Goal: Task Accomplishment & Management: Use online tool/utility

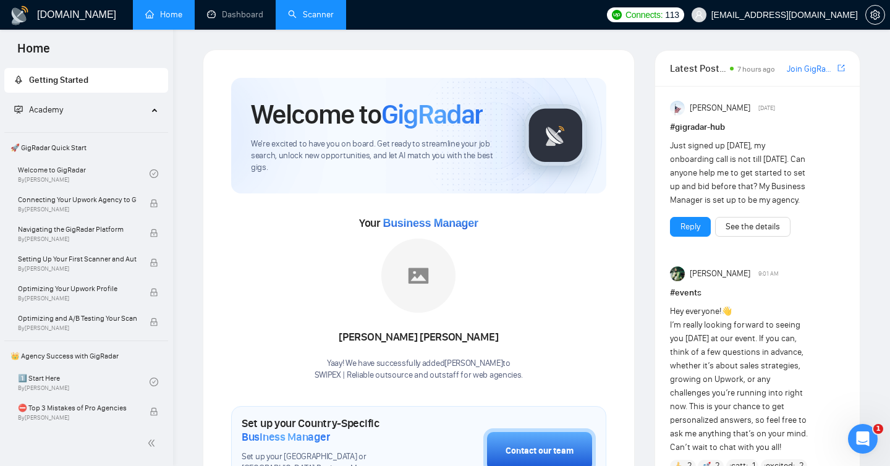
click at [292, 20] on link "Scanner" at bounding box center [311, 14] width 46 height 11
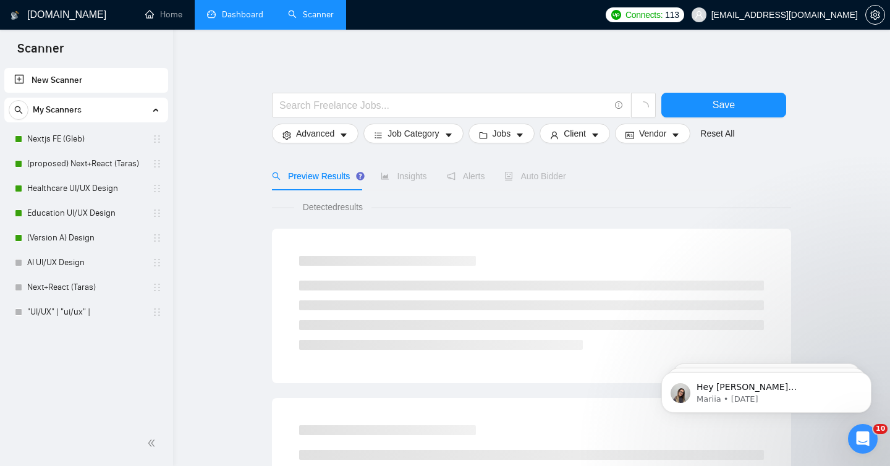
click at [234, 11] on link "Dashboard" at bounding box center [235, 14] width 56 height 11
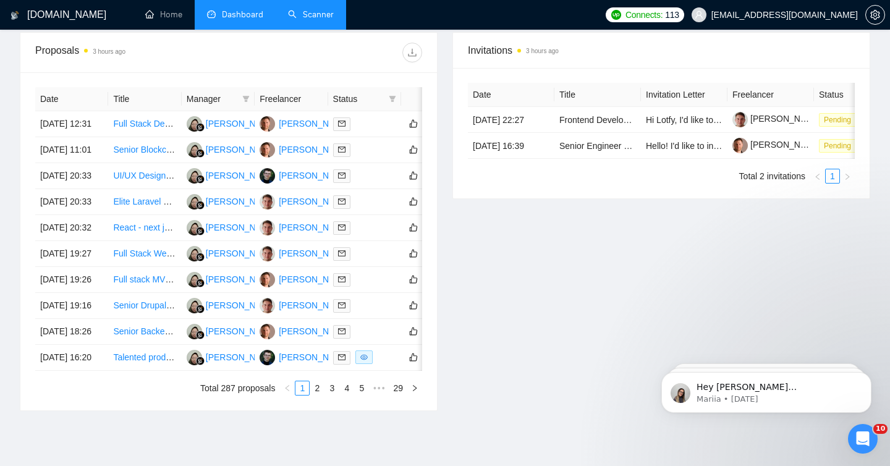
scroll to position [473, 0]
click at [132, 180] on link "UI/UX Designer for Complex Platform Interface (Figma)" at bounding box center [219, 175] width 212 height 10
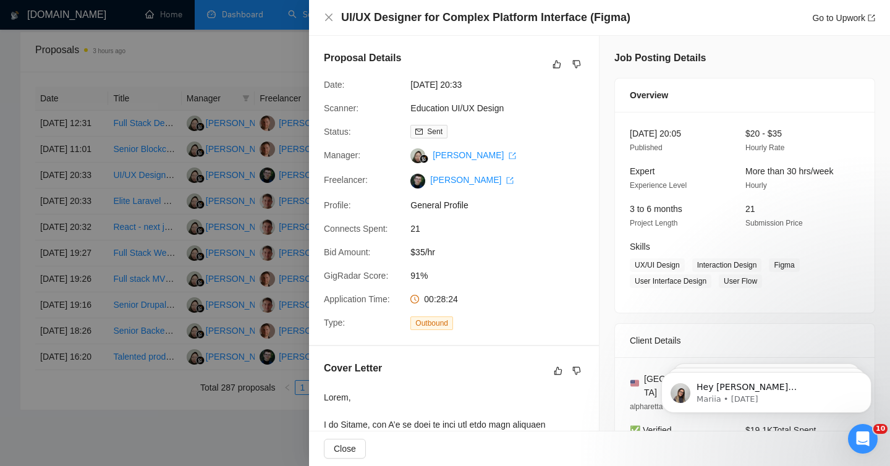
click at [188, 143] on div at bounding box center [445, 233] width 890 height 466
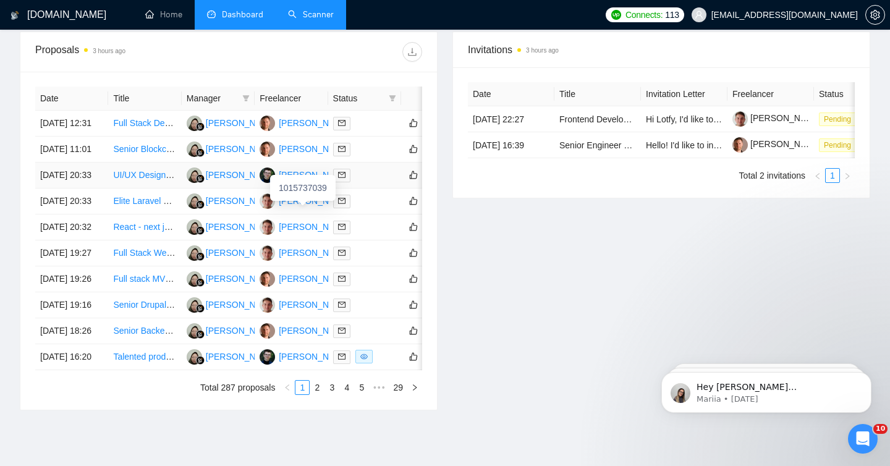
click at [299, 182] on div "[PERSON_NAME]" at bounding box center [314, 175] width 71 height 14
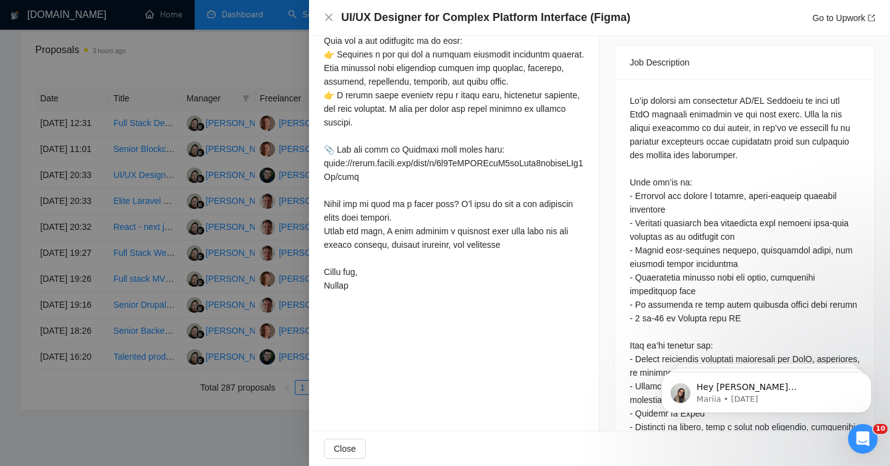
scroll to position [495, 0]
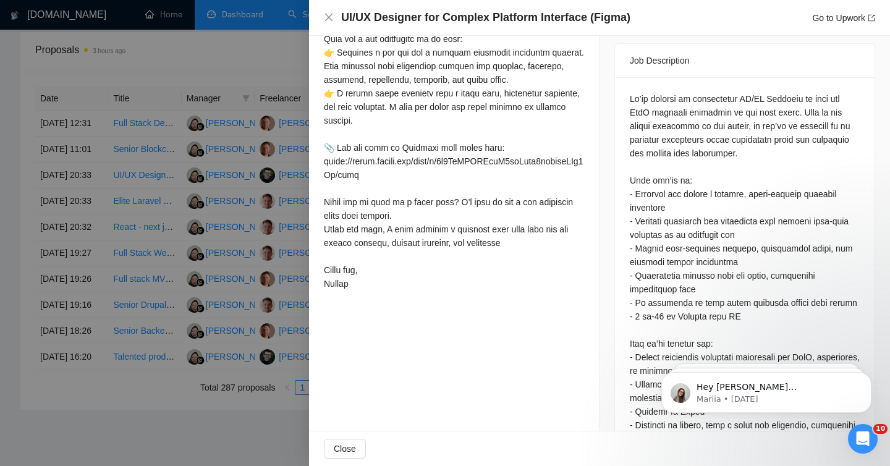
click at [233, 181] on div at bounding box center [445, 233] width 890 height 466
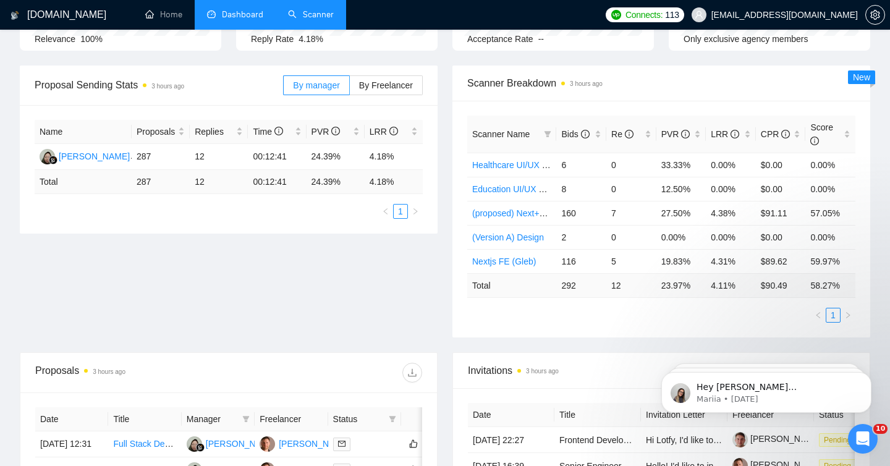
scroll to position [172, 0]
